Goal: Communication & Community: Answer question/provide support

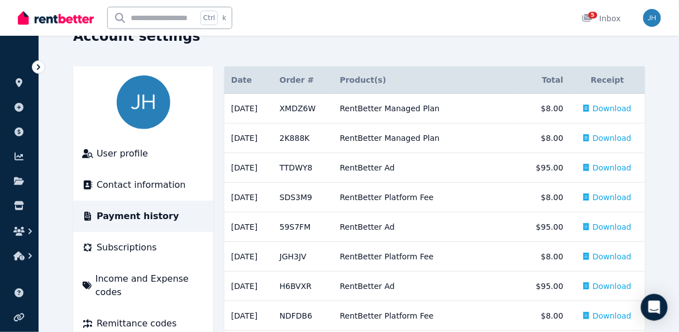
scroll to position [89, 0]
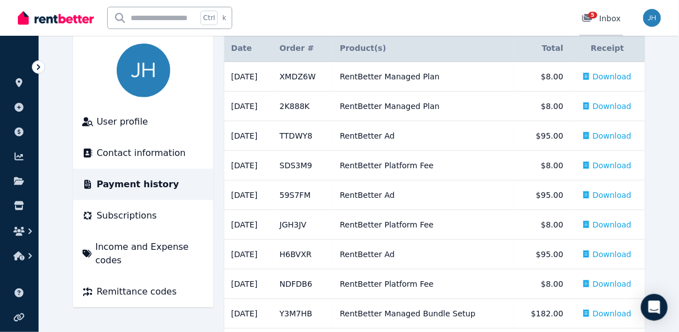
click at [593, 17] on span "5" at bounding box center [592, 15] width 9 height 7
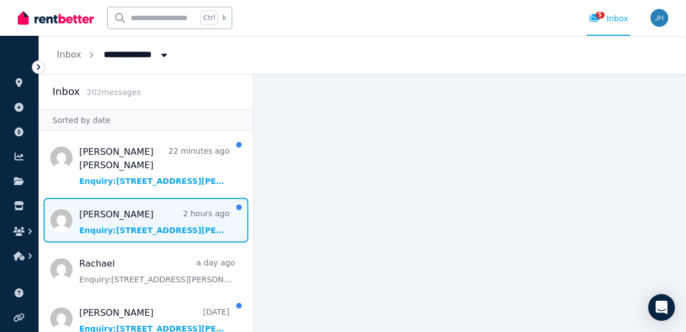
click at [138, 210] on span "Message list" at bounding box center [146, 220] width 214 height 45
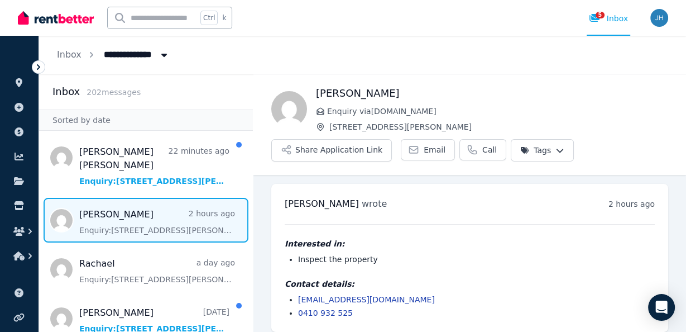
scroll to position [8, 0]
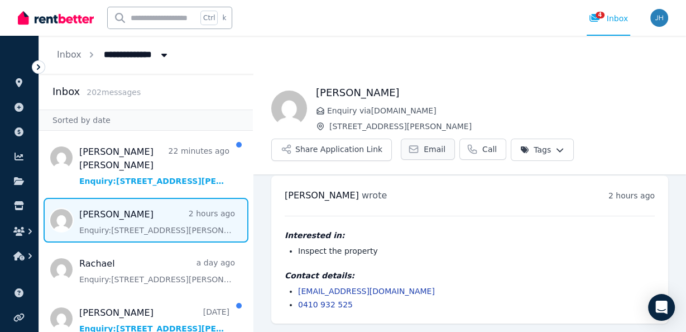
click at [424, 148] on span "Email" at bounding box center [435, 148] width 22 height 11
click at [359, 147] on button "Share Application Link" at bounding box center [331, 149] width 121 height 22
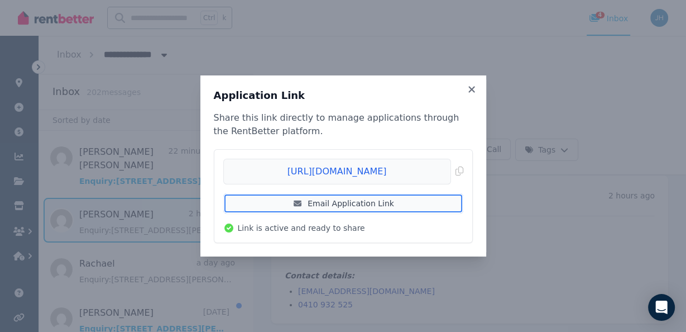
click at [346, 204] on link "Email Application Link" at bounding box center [343, 203] width 240 height 20
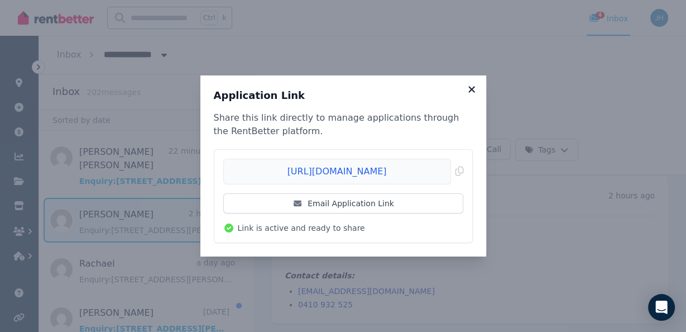
click at [473, 88] on icon at bounding box center [471, 89] width 11 height 10
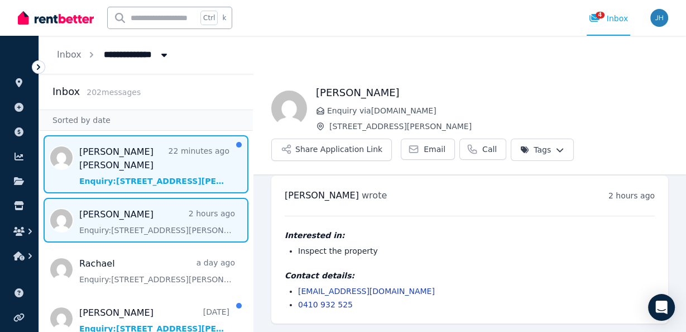
click at [147, 160] on span "Message list" at bounding box center [146, 164] width 214 height 58
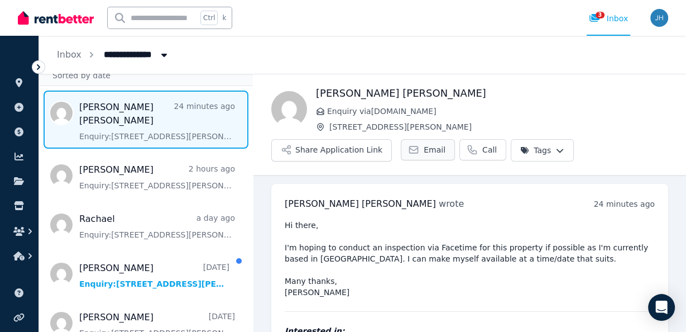
click at [424, 145] on span "Email" at bounding box center [435, 149] width 22 height 11
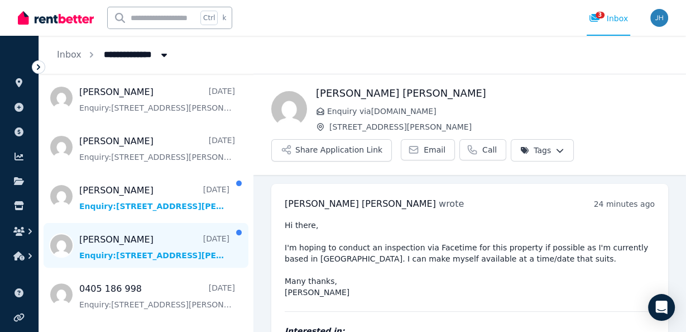
scroll to position [313, 0]
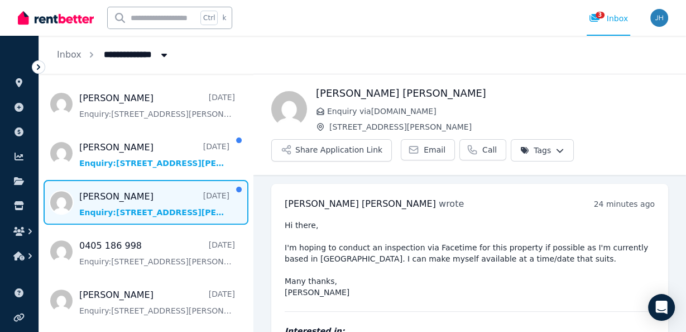
click at [152, 188] on span "Message list" at bounding box center [146, 202] width 214 height 45
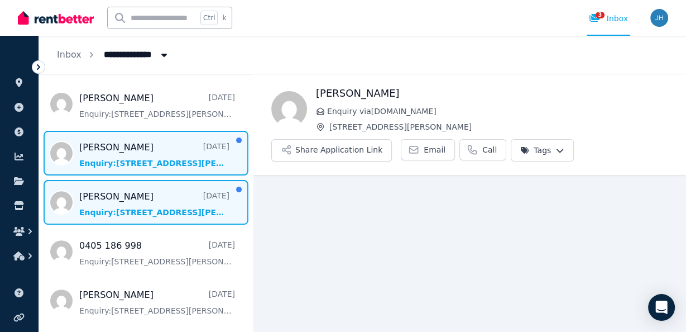
click at [140, 135] on span "Message list" at bounding box center [146, 153] width 214 height 45
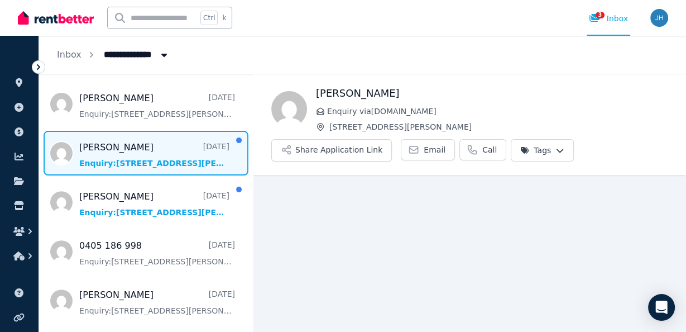
scroll to position [8, 0]
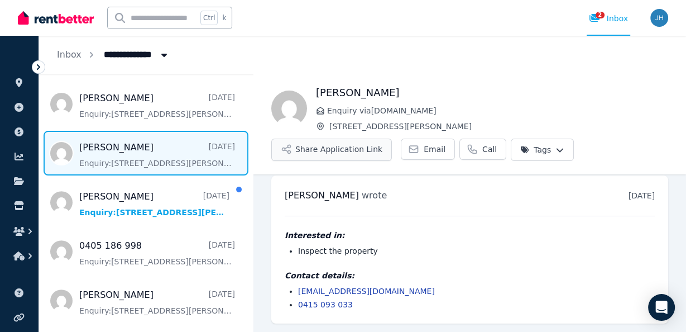
click at [368, 150] on button "Share Application Link" at bounding box center [331, 149] width 121 height 22
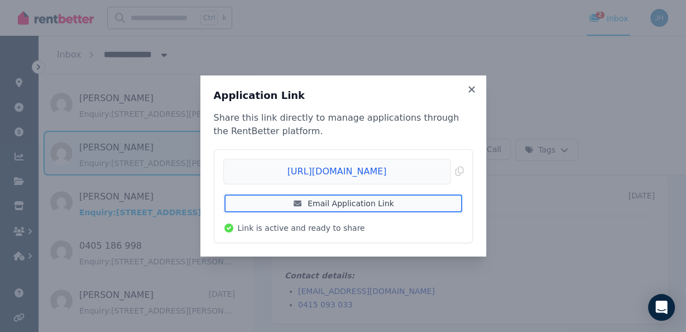
click at [362, 204] on link "Email Application Link" at bounding box center [343, 203] width 240 height 20
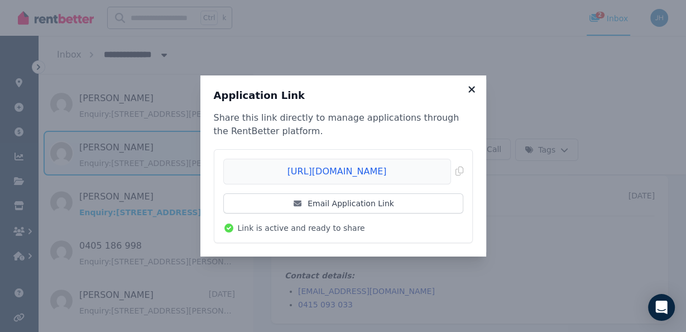
click at [472, 85] on icon at bounding box center [471, 89] width 11 height 10
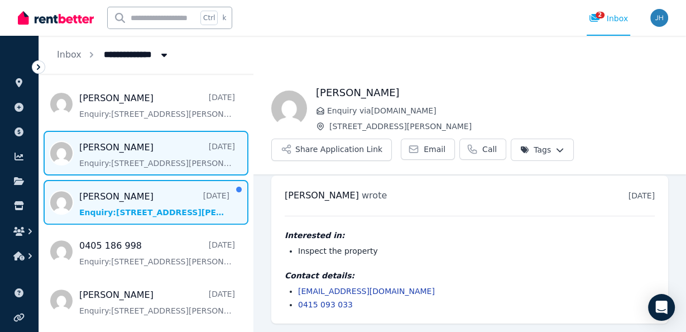
click at [147, 198] on span "Message list" at bounding box center [146, 202] width 214 height 45
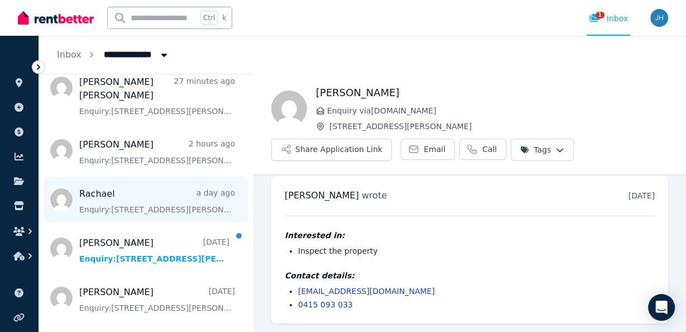
scroll to position [89, 0]
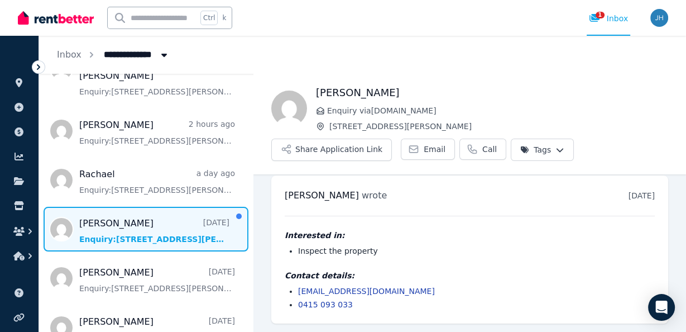
click at [159, 213] on span "Message list" at bounding box center [146, 229] width 214 height 45
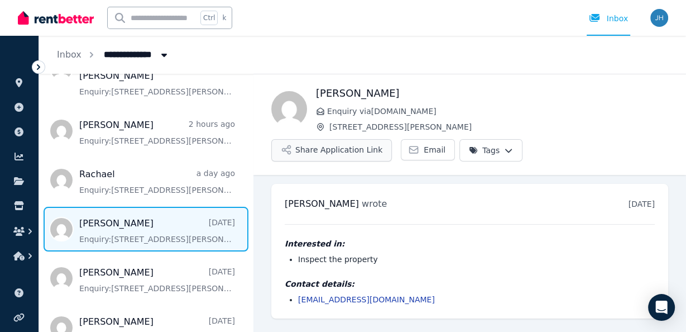
click at [392, 139] on button "Share Application Link" at bounding box center [331, 150] width 121 height 22
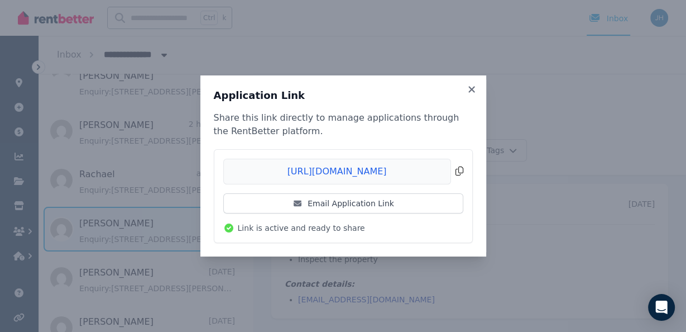
click at [361, 171] on span "Copied!" at bounding box center [343, 172] width 240 height 26
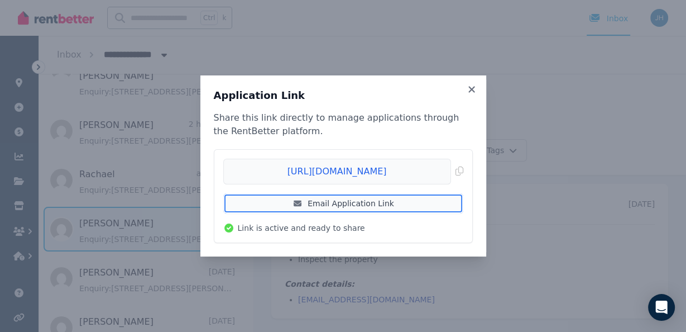
click at [358, 201] on link "Email Application Link" at bounding box center [343, 203] width 240 height 20
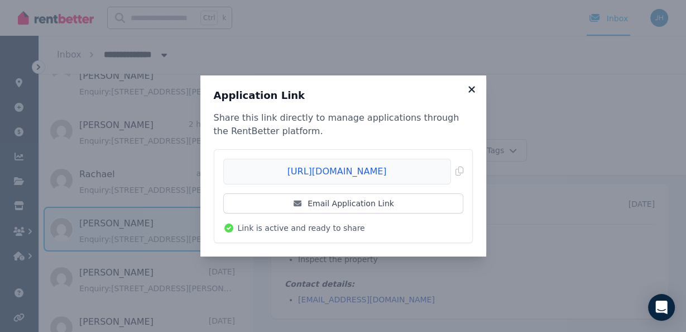
click at [472, 89] on icon at bounding box center [471, 89] width 6 height 6
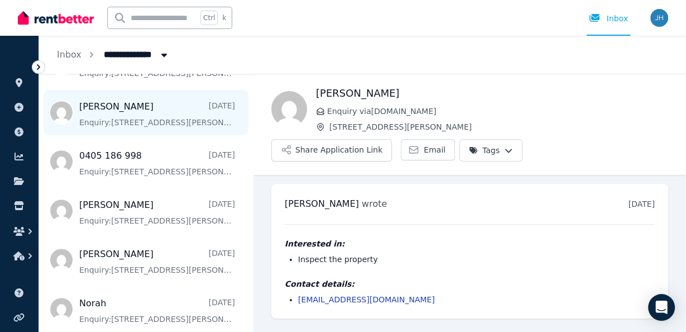
scroll to position [447, 0]
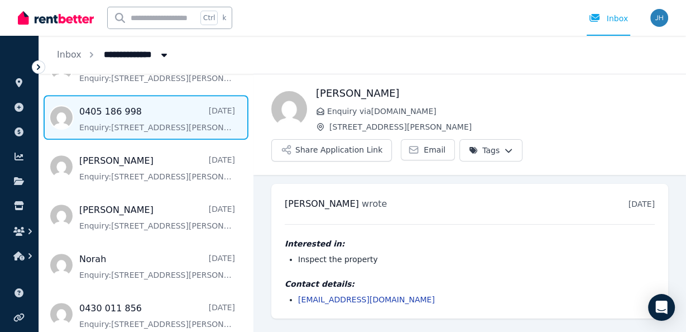
click at [175, 104] on span "Message list" at bounding box center [146, 117] width 214 height 45
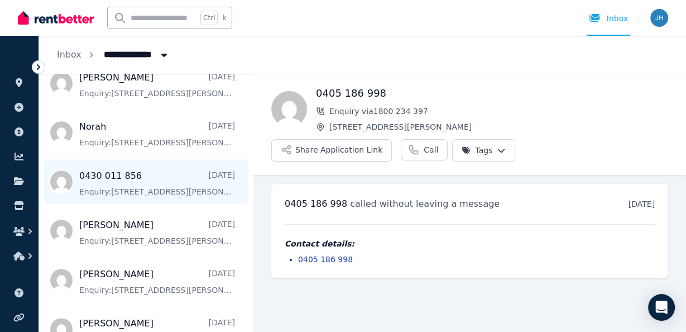
scroll to position [580, 0]
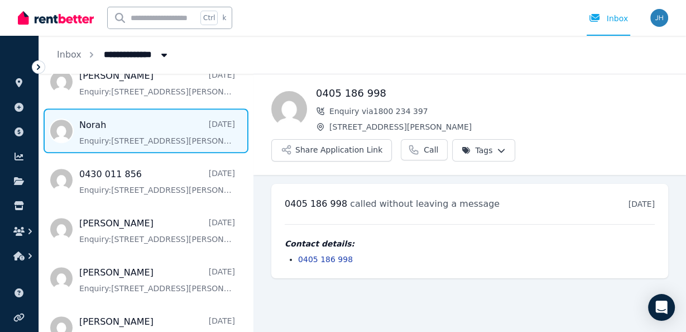
click at [162, 117] on span "Message list" at bounding box center [146, 130] width 214 height 45
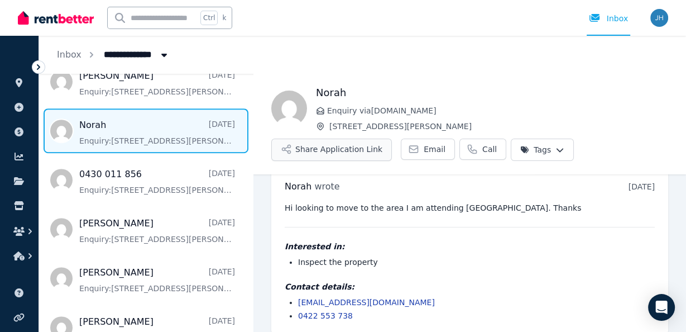
scroll to position [28, 0]
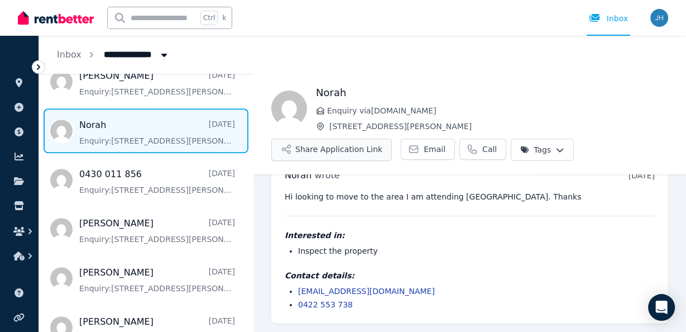
click at [352, 148] on button "Share Application Link" at bounding box center [331, 149] width 121 height 22
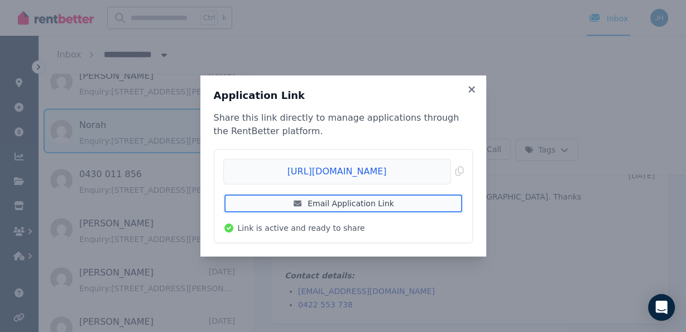
click at [351, 200] on link "Email Application Link" at bounding box center [343, 203] width 240 height 20
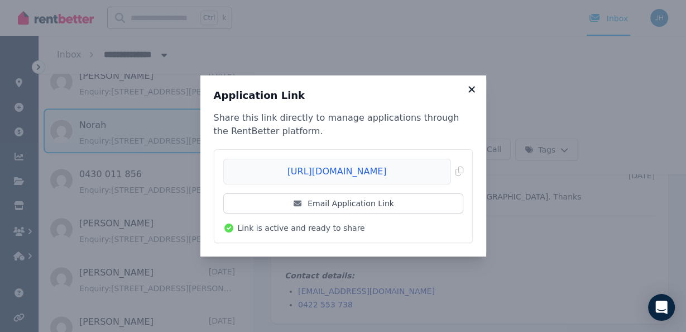
click at [471, 89] on icon at bounding box center [471, 89] width 6 height 6
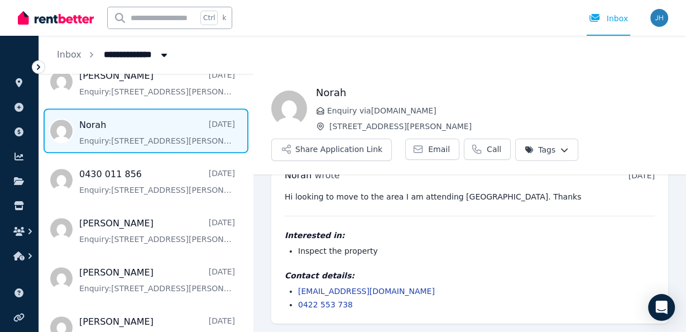
click at [468, 90] on icon at bounding box center [465, 93] width 6 height 6
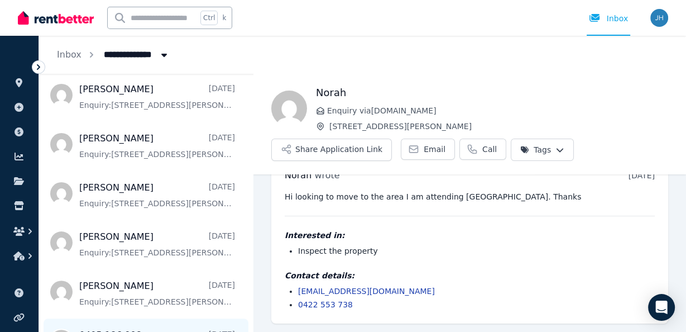
scroll to position [223, 0]
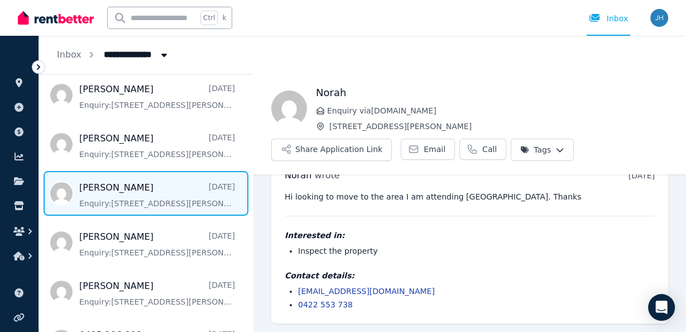
click at [146, 176] on span "Message list" at bounding box center [146, 193] width 214 height 45
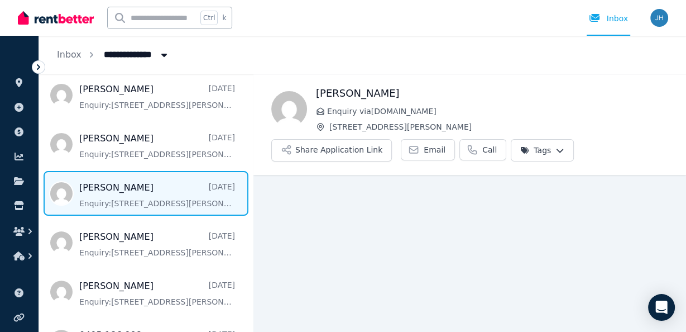
scroll to position [8, 0]
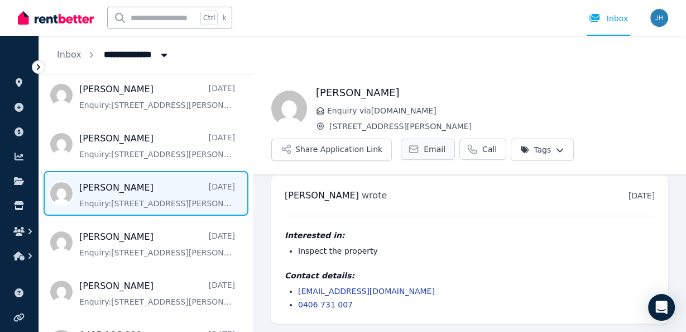
click at [424, 148] on span "Email" at bounding box center [435, 148] width 22 height 11
drag, startPoint x: 287, startPoint y: 195, endPoint x: 322, endPoint y: 199, distance: 34.8
click at [323, 199] on h3 "[PERSON_NAME] wrote" at bounding box center [336, 195] width 102 height 13
copy span "[PERSON_NAME]"
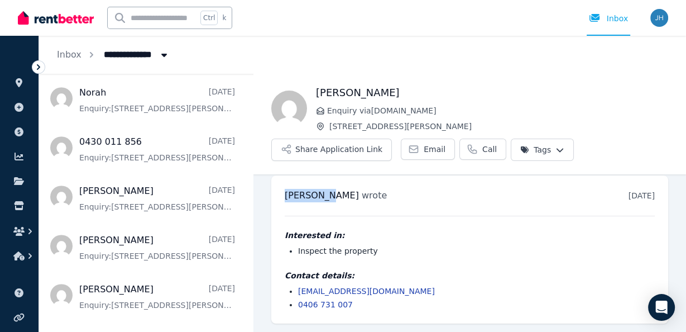
scroll to position [625, 0]
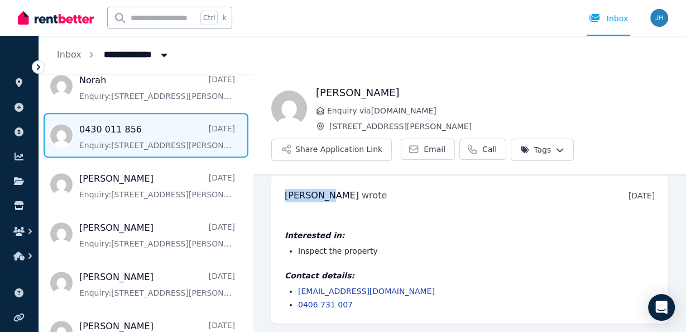
click at [152, 122] on span "Message list" at bounding box center [146, 135] width 214 height 45
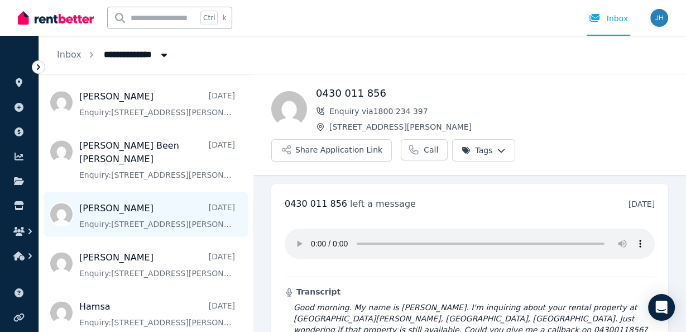
scroll to position [1161, 0]
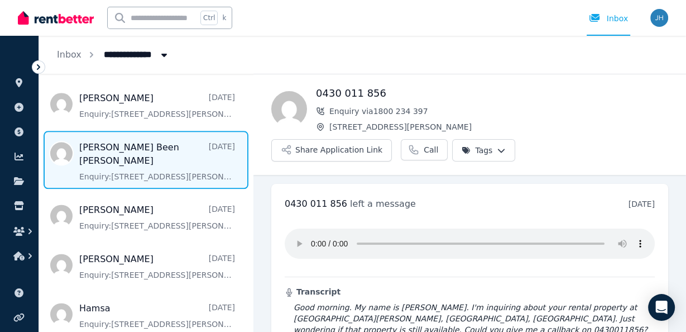
click at [145, 141] on span "Message list" at bounding box center [146, 160] width 214 height 58
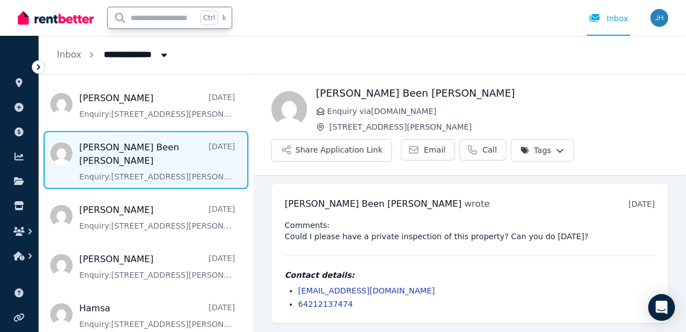
click at [137, 18] on input "text" at bounding box center [152, 17] width 89 height 21
type input "******"
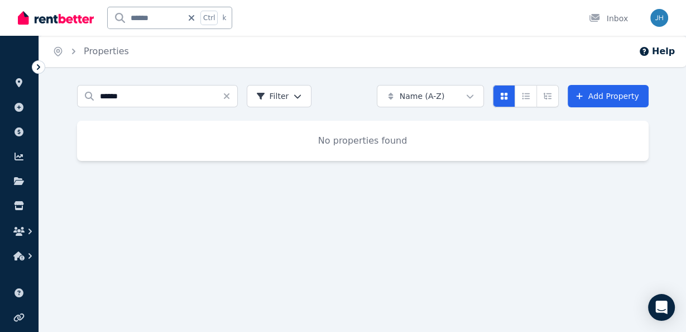
click at [36, 65] on icon at bounding box center [38, 66] width 11 height 11
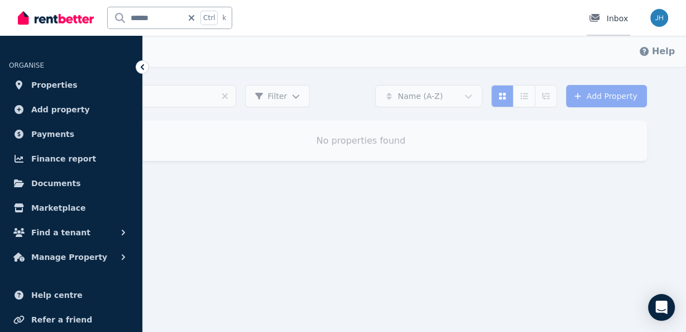
click at [608, 20] on div "Inbox" at bounding box center [608, 18] width 39 height 11
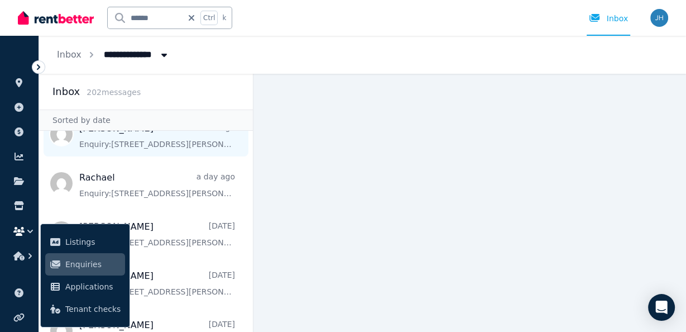
scroll to position [89, 0]
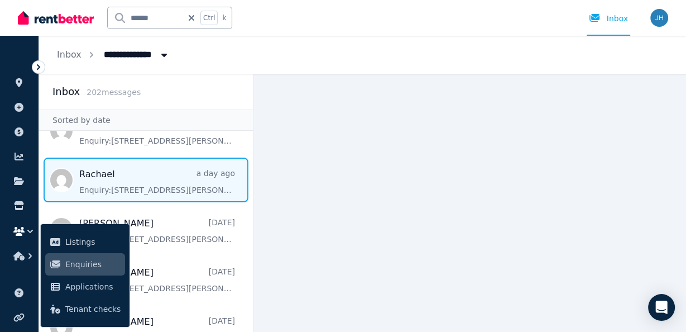
click at [159, 169] on span "Message list" at bounding box center [146, 179] width 214 height 45
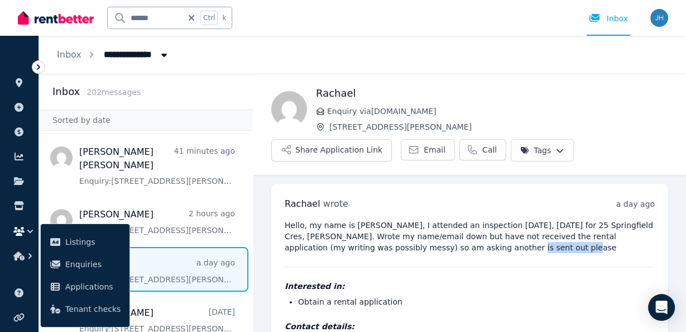
drag, startPoint x: 478, startPoint y: 248, endPoint x: 424, endPoint y: 248, distance: 54.1
click at [424, 248] on pre "Hello, my name is [PERSON_NAME], I attended an inspection [DATE], [DATE] for 25…" at bounding box center [470, 235] width 370 height 33
click at [498, 243] on pre "Hello, my name is [PERSON_NAME], I attended an inspection [DATE], [DATE] for 25…" at bounding box center [470, 235] width 370 height 33
click at [482, 250] on pre "Hello, my name is [PERSON_NAME], I attended an inspection [DATE], [DATE] for 25…" at bounding box center [470, 235] width 370 height 33
click at [482, 248] on pre "Hello, my name is [PERSON_NAME], I attended an inspection [DATE], [DATE] for 25…" at bounding box center [470, 235] width 370 height 33
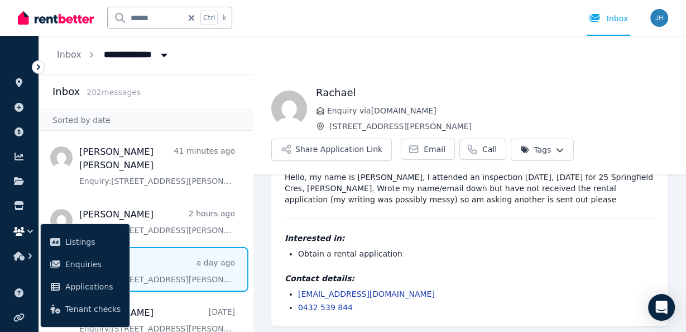
scroll to position [51, 0]
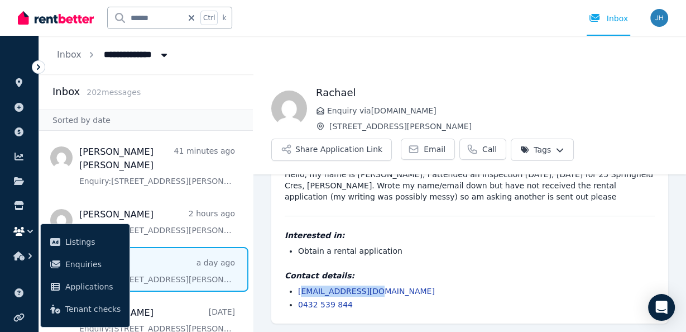
drag, startPoint x: 370, startPoint y: 291, endPoint x: 301, endPoint y: 291, distance: 68.7
click at [301, 291] on li "[EMAIL_ADDRESS][DOMAIN_NAME]" at bounding box center [476, 290] width 357 height 11
click at [416, 271] on h4 "Contact details:" at bounding box center [470, 275] width 370 height 11
drag, startPoint x: 375, startPoint y: 290, endPoint x: 295, endPoint y: 295, distance: 80.5
click at [295, 295] on ul "[EMAIL_ADDRESS][DOMAIN_NAME] 0432 539 844" at bounding box center [470, 297] width 370 height 25
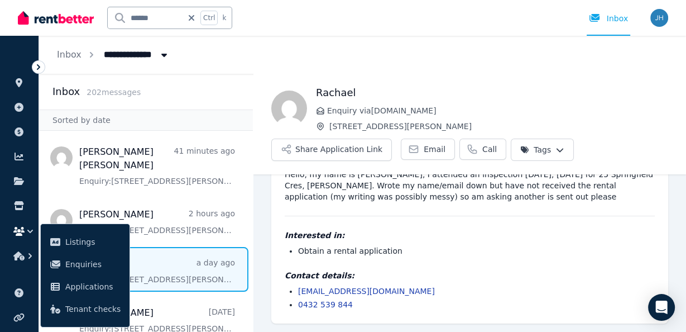
click at [407, 242] on div "Interested in: Obtain a rental application" at bounding box center [470, 242] width 370 height 27
drag, startPoint x: 364, startPoint y: 294, endPoint x: 298, endPoint y: 291, distance: 66.5
click at [298, 291] on ul "[EMAIL_ADDRESS][DOMAIN_NAME] 0432 539 844" at bounding box center [470, 297] width 370 height 25
click at [344, 289] on link "[EMAIL_ADDRESS][DOMAIN_NAME]" at bounding box center [366, 290] width 137 height 9
